Goal: Navigation & Orientation: Find specific page/section

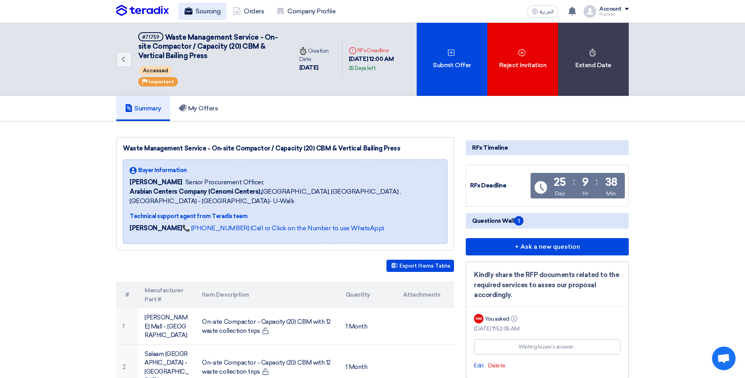
click at [212, 11] on link "Sourcing" at bounding box center [202, 11] width 48 height 17
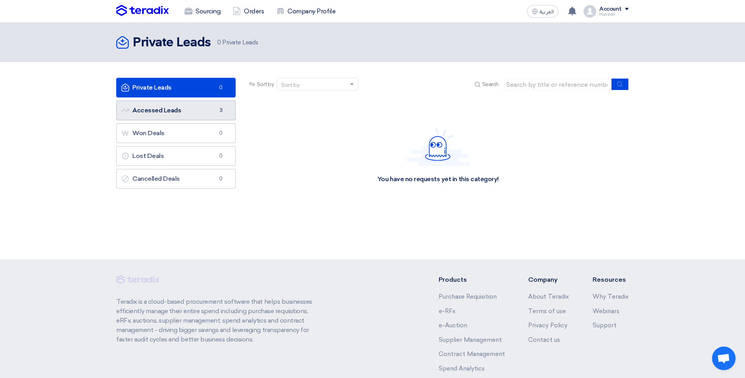
click at [174, 112] on link "Accessed Leads Accessed Leads 3" at bounding box center [175, 110] width 119 height 20
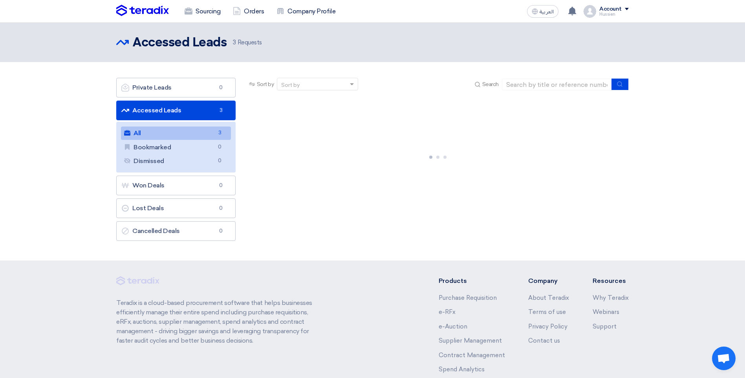
click at [174, 134] on link "All All 3" at bounding box center [176, 132] width 110 height 13
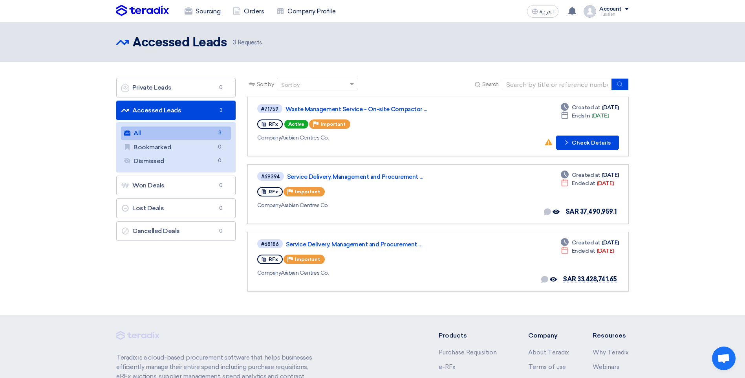
click at [176, 133] on link "All All 3" at bounding box center [176, 132] width 110 height 13
click at [189, 111] on link "Accessed Leads Accessed Leads 3" at bounding box center [175, 110] width 119 height 20
